Goal: Entertainment & Leisure: Consume media (video, audio)

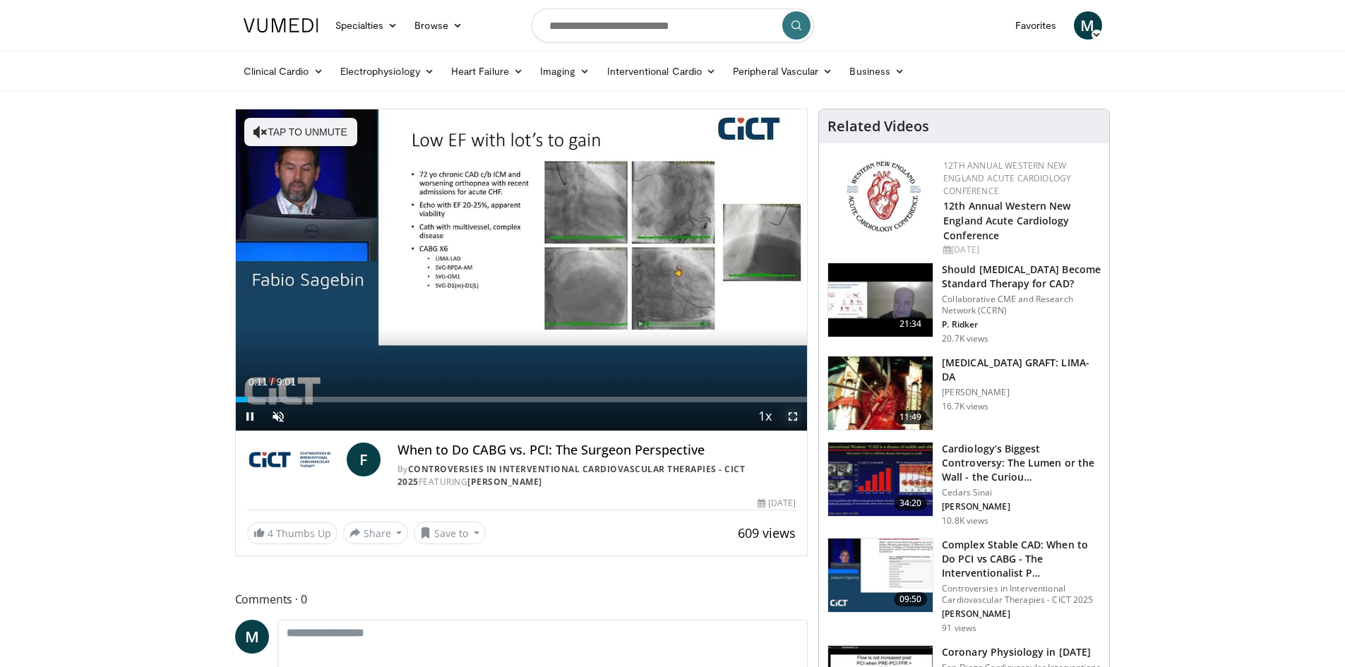
click at [794, 417] on span "Video Player" at bounding box center [793, 416] width 28 height 28
